Goal: Information Seeking & Learning: Learn about a topic

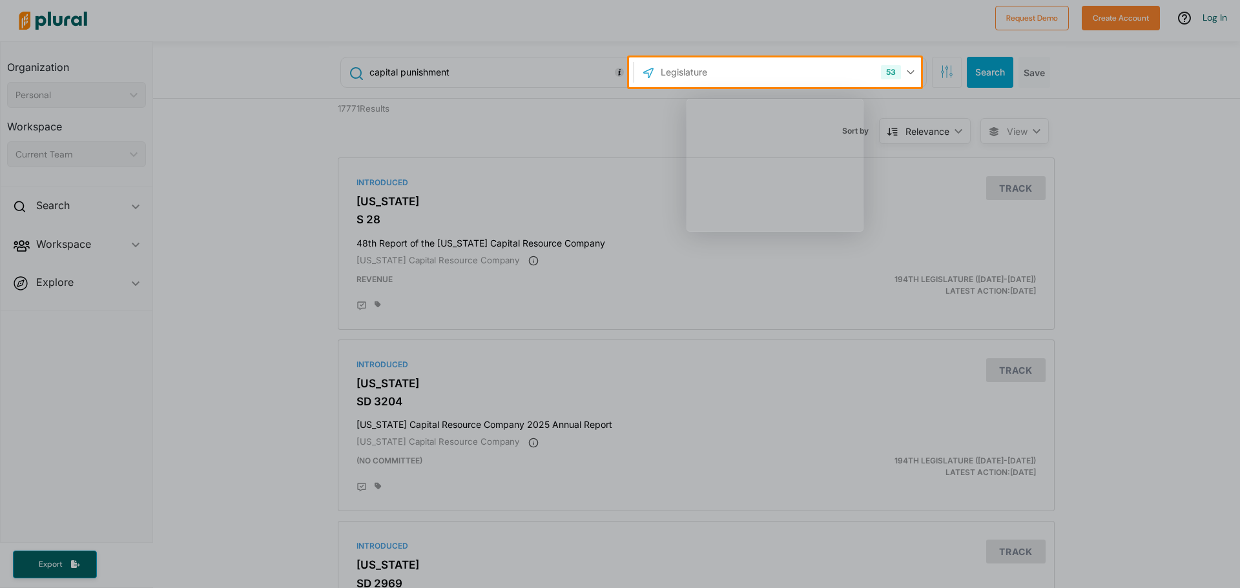
click at [165, 147] on div "Product tour overlay" at bounding box center [620, 294] width 1240 height 588
click at [245, 161] on div "Product tour overlay" at bounding box center [620, 294] width 1240 height 588
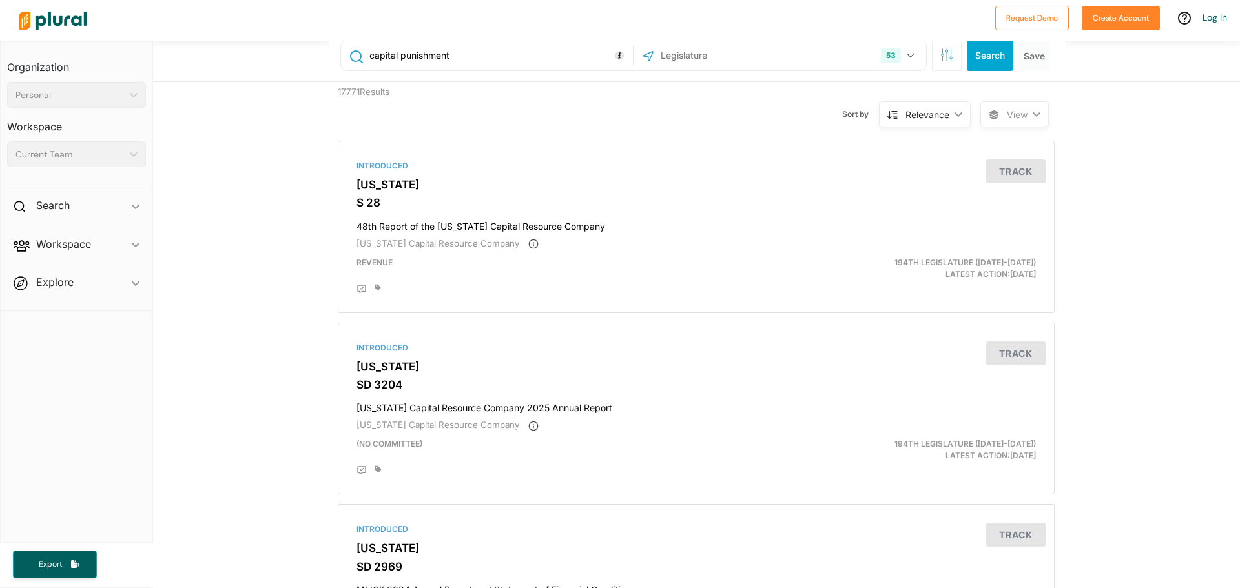
scroll to position [18, 0]
click at [402, 177] on h3 "[US_STATE]" at bounding box center [697, 183] width 680 height 13
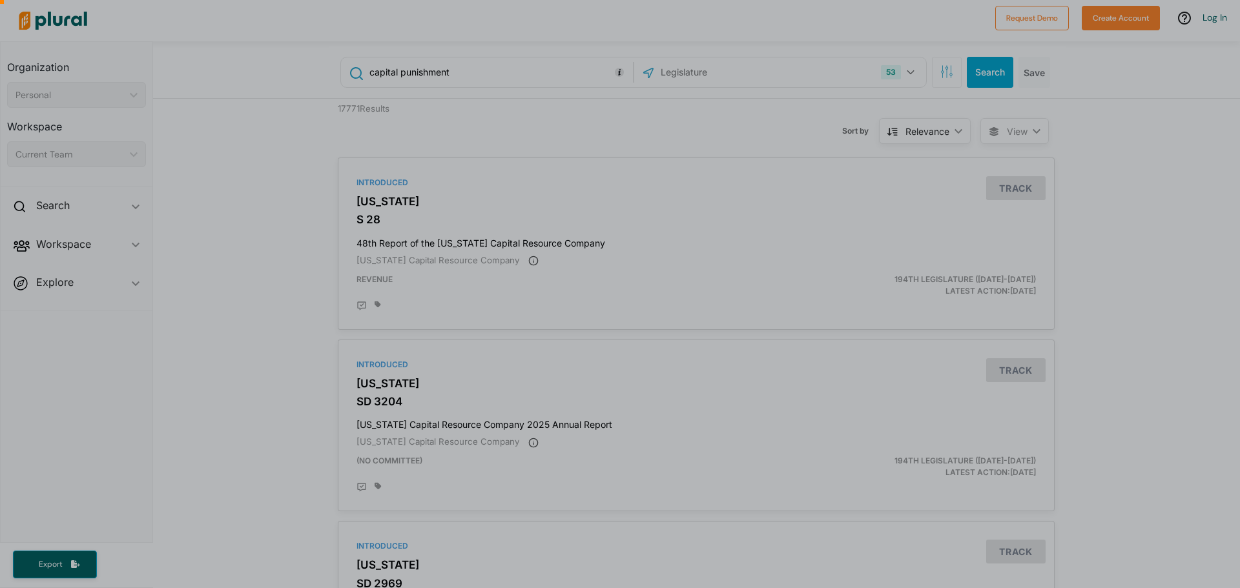
click at [143, 247] on div at bounding box center [620, 338] width 1240 height 501
click at [139, 245] on div at bounding box center [620, 338] width 1240 height 501
click at [138, 245] on div at bounding box center [620, 338] width 1240 height 501
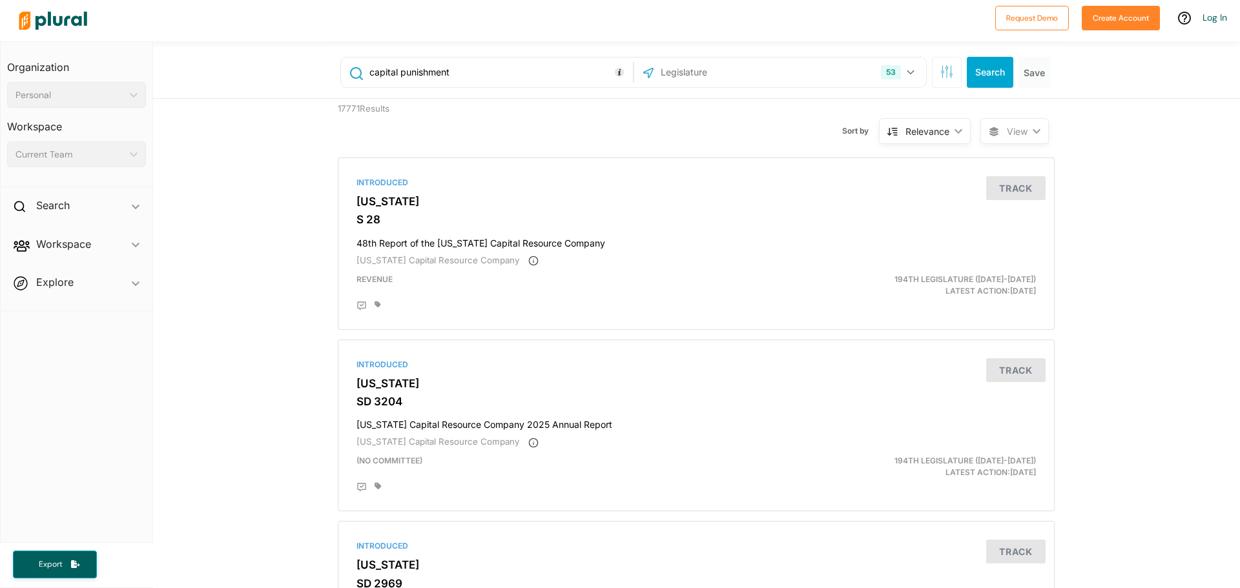
click at [857, 76] on div "53 US Congress [US_STATE] [US_STATE] [US_STATE] [US_STATE] [US_STATE] [US_STATE…" at bounding box center [781, 72] width 286 height 25
click at [893, 70] on div "53" at bounding box center [891, 72] width 20 height 14
drag, startPoint x: 1112, startPoint y: 179, endPoint x: 1039, endPoint y: 125, distance: 91.1
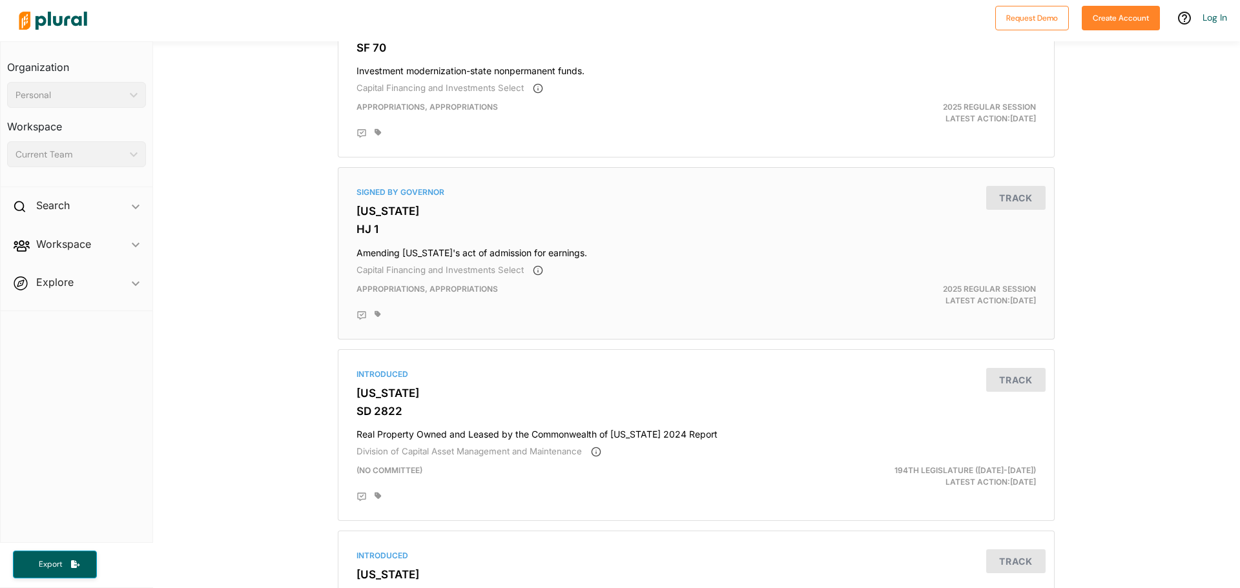
scroll to position [1163, 0]
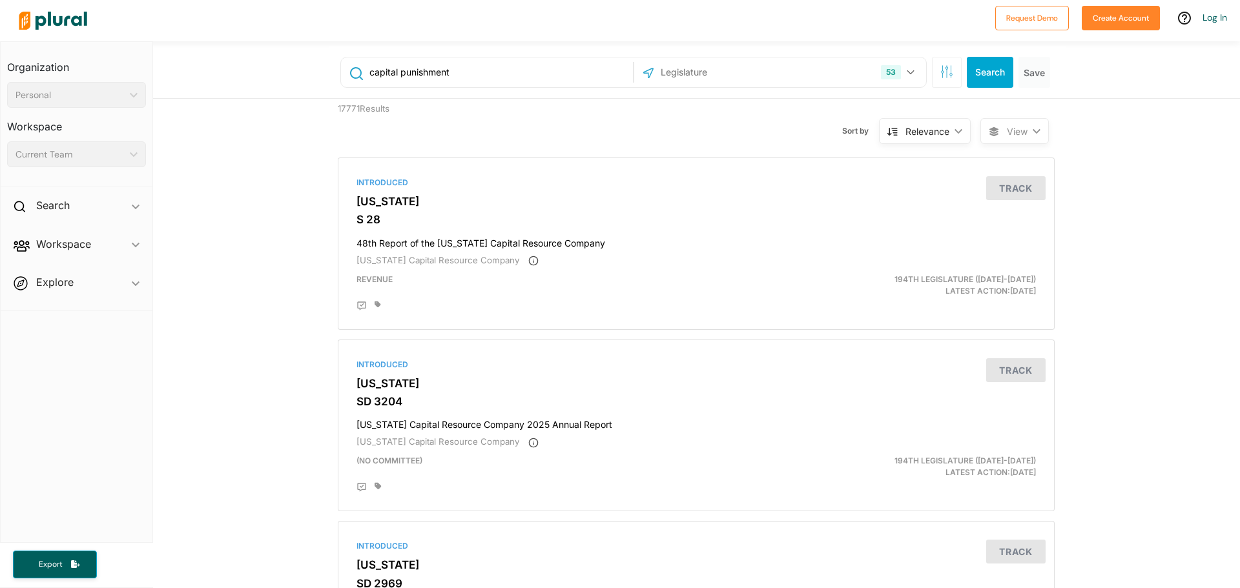
click at [431, 71] on input "capital punishment" at bounding box center [499, 72] width 262 height 25
